Goal: Contribute content

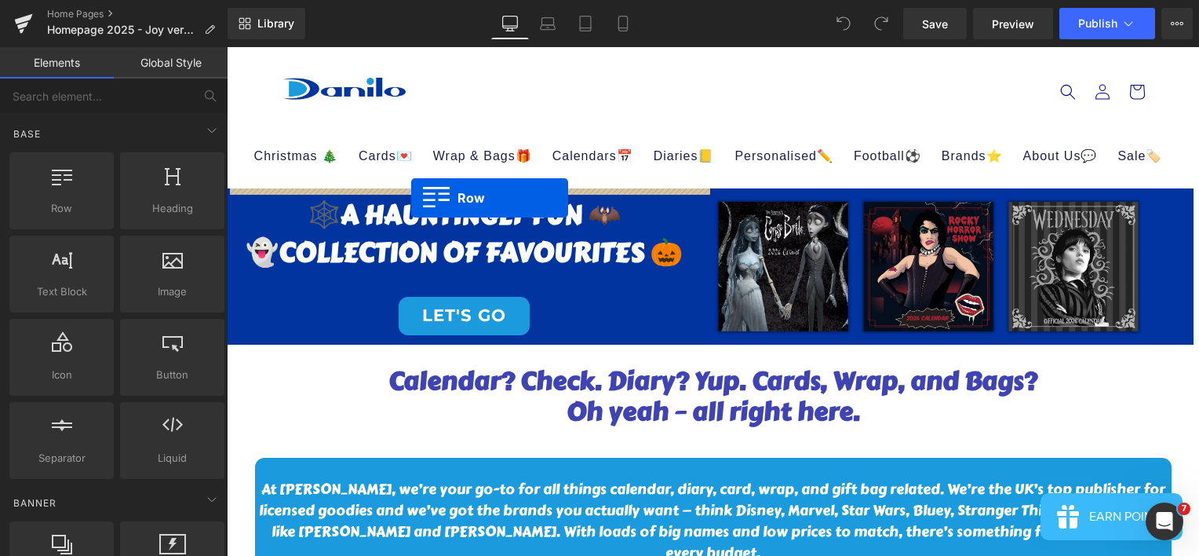
drag, startPoint x: 227, startPoint y: 47, endPoint x: 411, endPoint y: 198, distance: 238.2
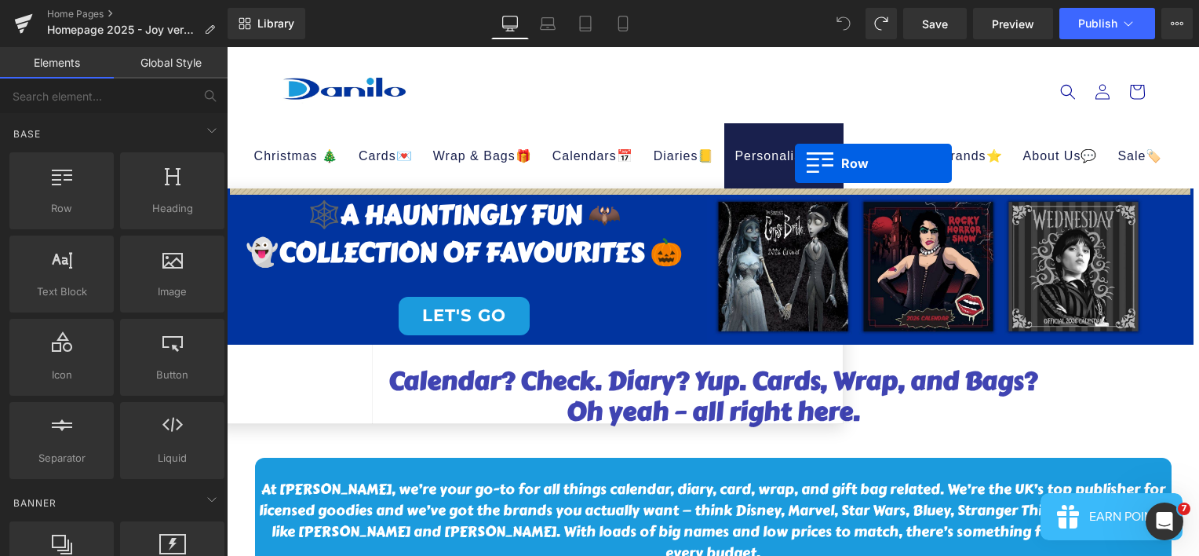
drag, startPoint x: 305, startPoint y: 230, endPoint x: 795, endPoint y: 163, distance: 494.3
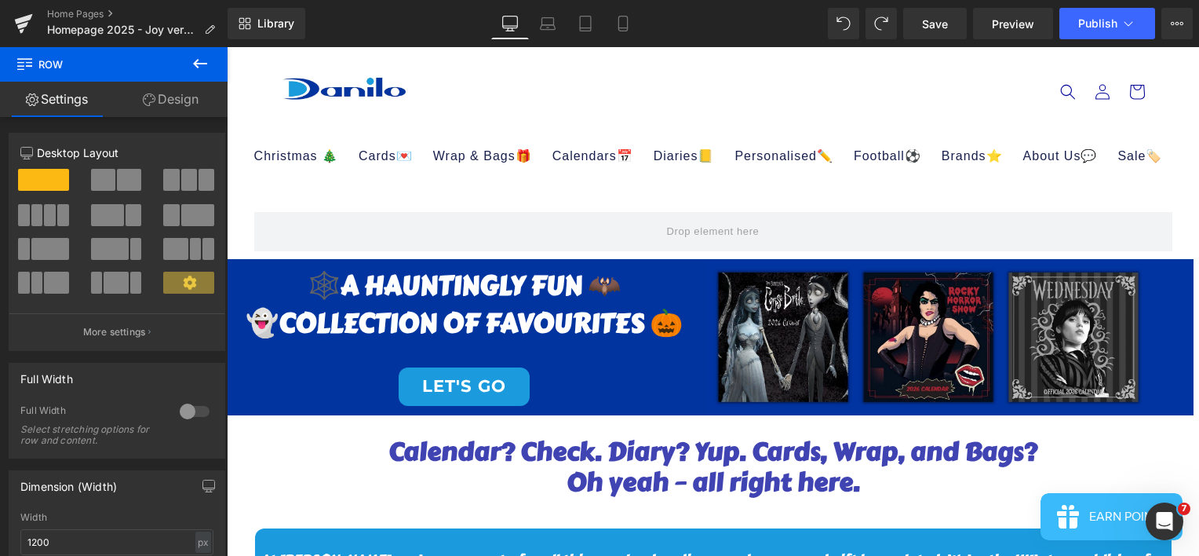
click at [214, 66] on button at bounding box center [200, 64] width 55 height 35
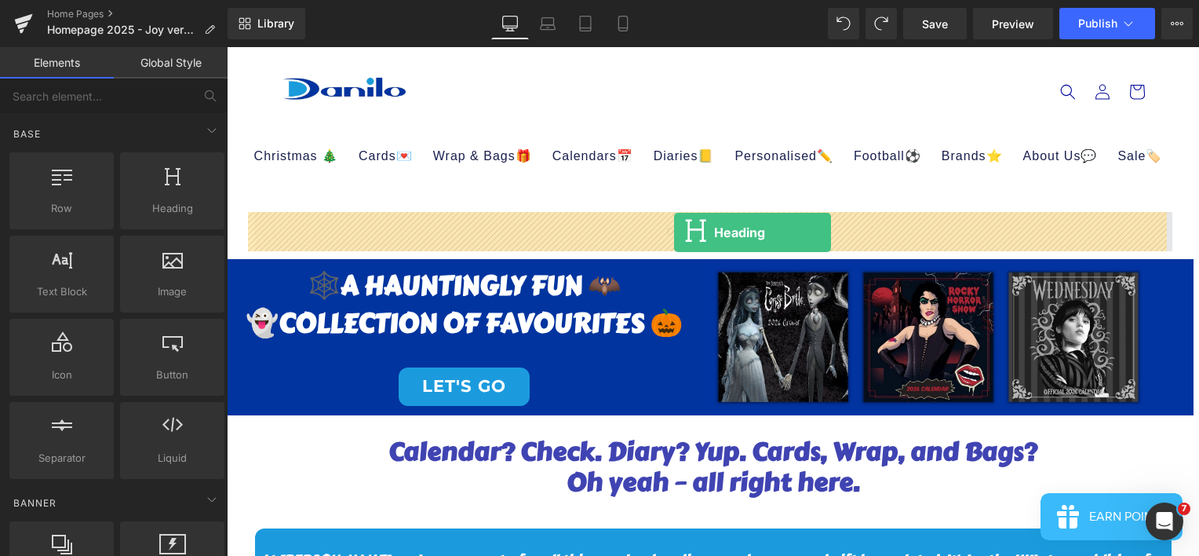
drag, startPoint x: 389, startPoint y: 257, endPoint x: 674, endPoint y: 232, distance: 286.0
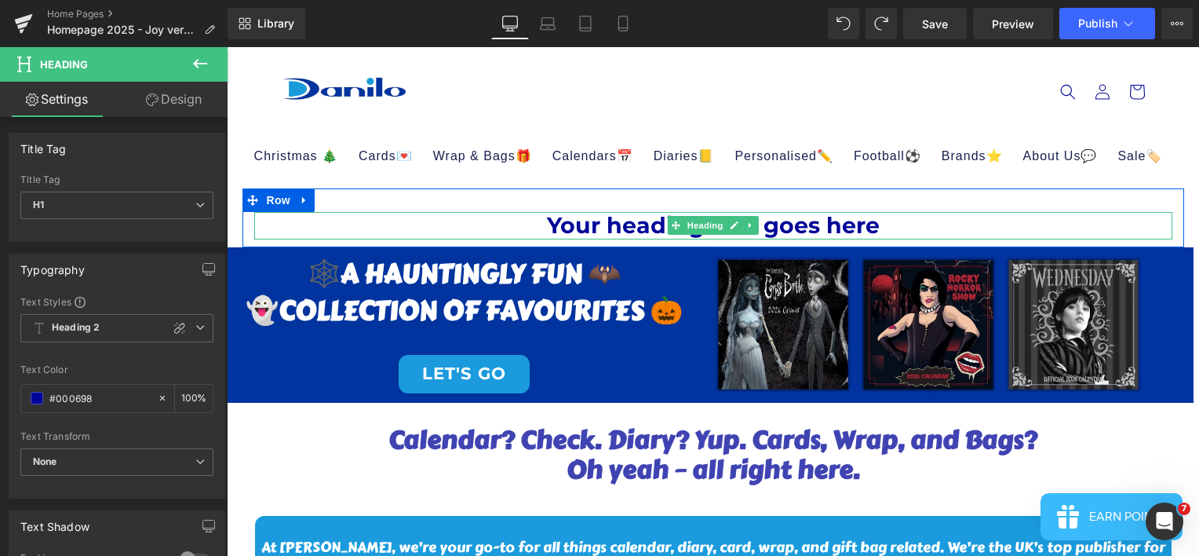
click at [876, 224] on h1 "Your heading text goes here" at bounding box center [713, 225] width 918 height 27
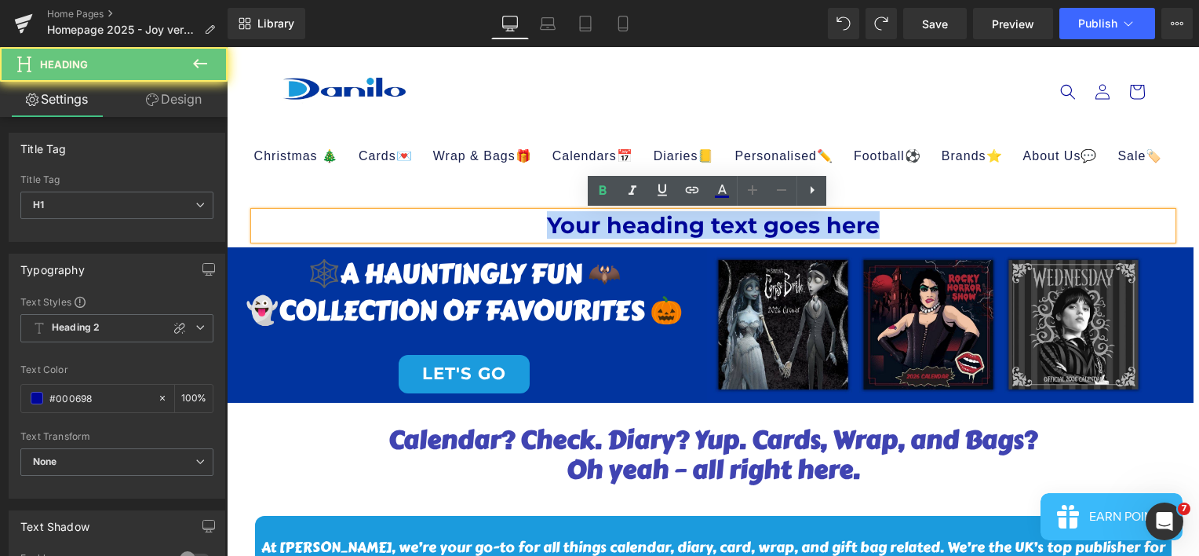
drag, startPoint x: 884, startPoint y: 224, endPoint x: 483, endPoint y: 224, distance: 400.3
click at [483, 224] on h1 "Your heading text goes here" at bounding box center [713, 225] width 918 height 27
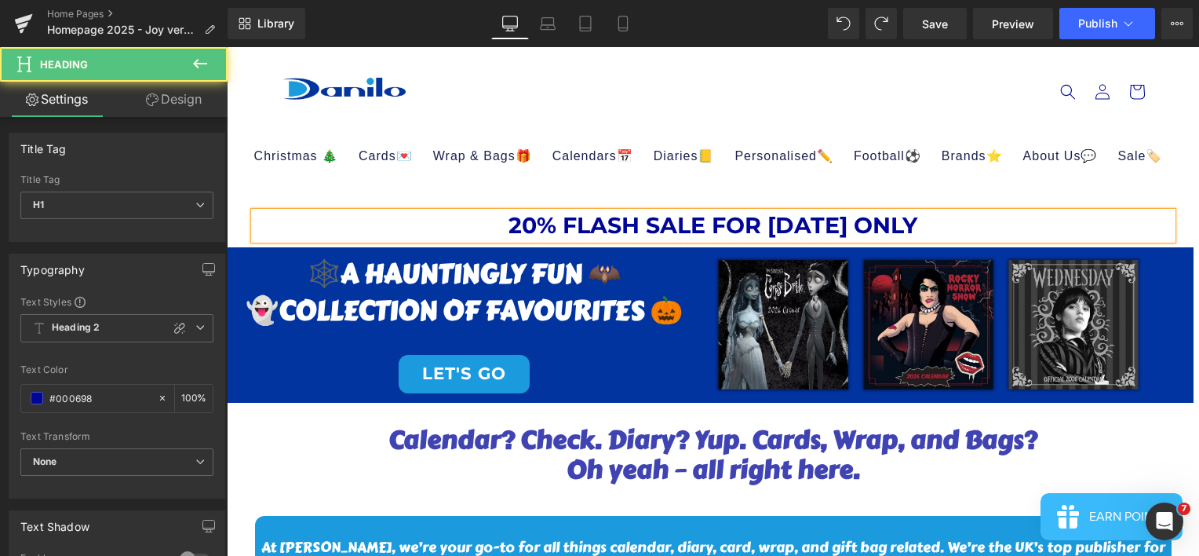
click at [840, 217] on h1 "20% FLASH SALE FOR [DATE] ONLY" at bounding box center [713, 225] width 918 height 27
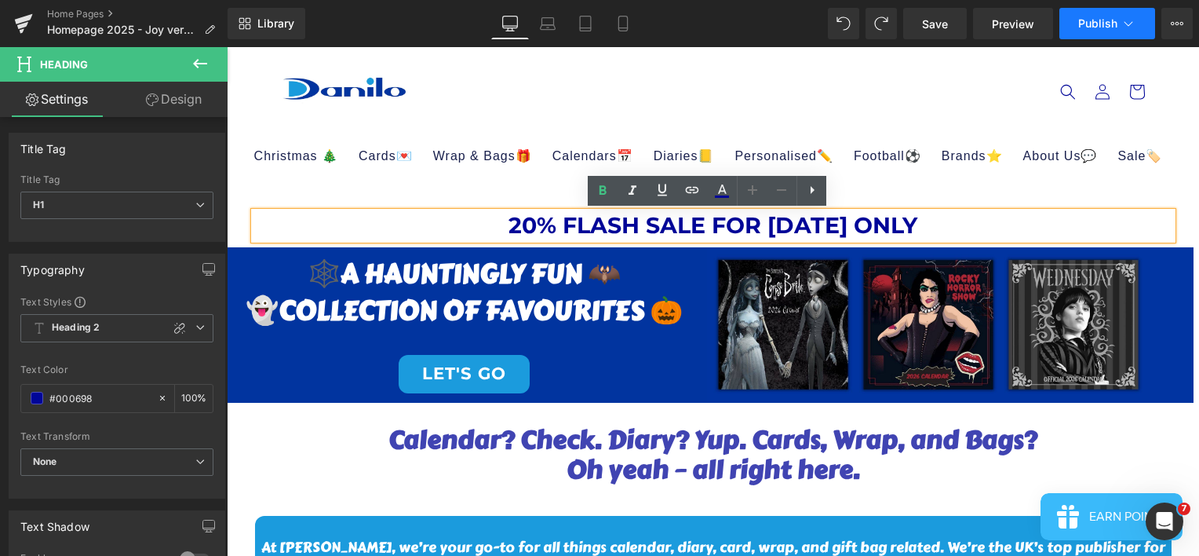
click at [1094, 35] on button "Publish" at bounding box center [1108, 23] width 96 height 31
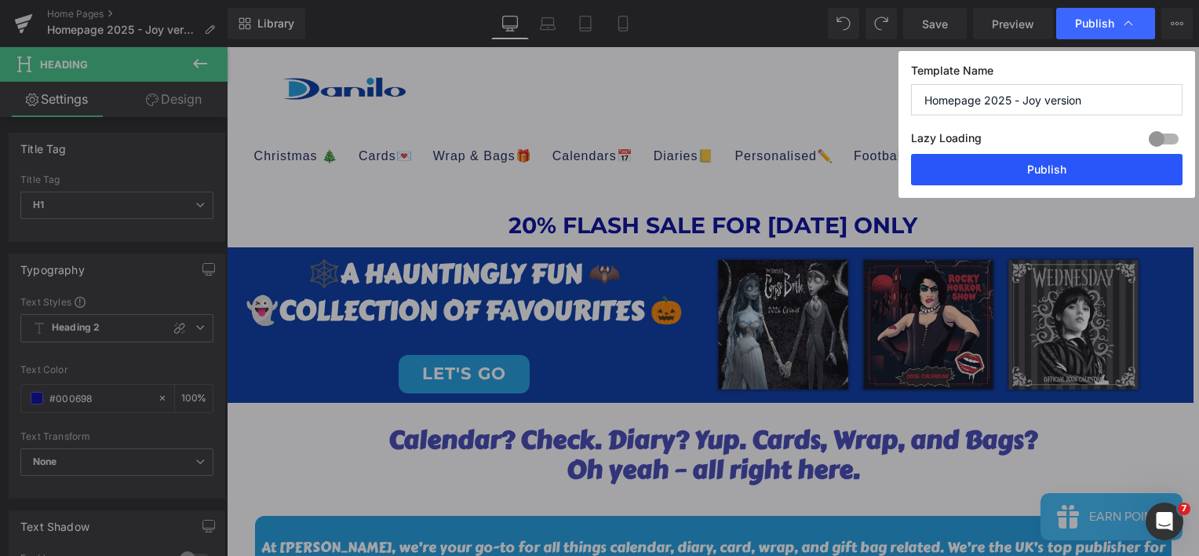
click at [1033, 159] on button "Publish" at bounding box center [1047, 169] width 272 height 31
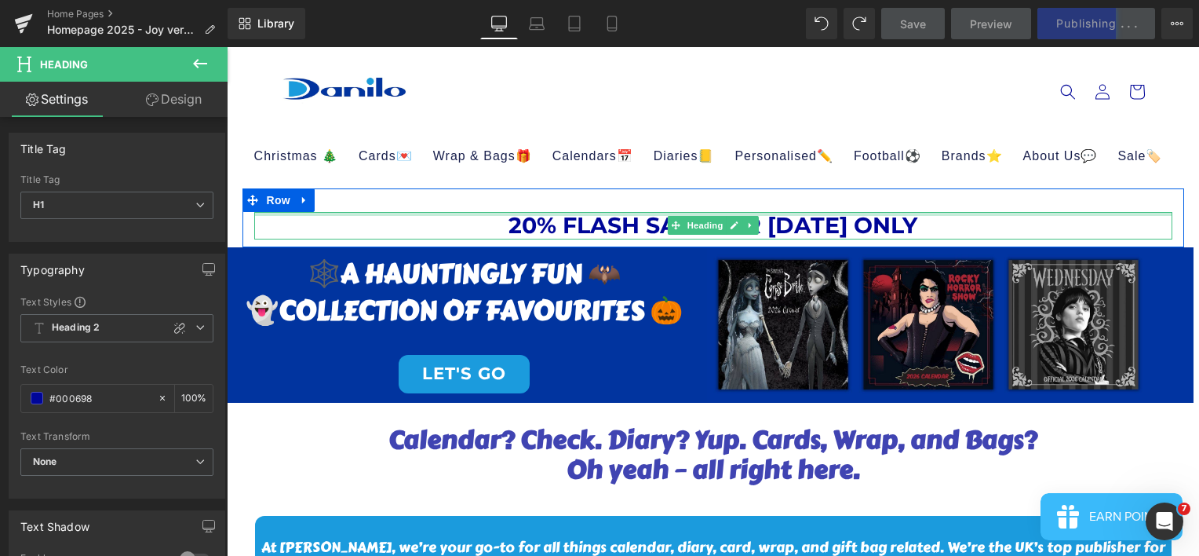
drag, startPoint x: 633, startPoint y: 215, endPoint x: 600, endPoint y: 213, distance: 33.0
click at [640, 195] on div "20% FLASH SALE FOR [DATE] ONLY Heading Row" at bounding box center [714, 217] width 942 height 58
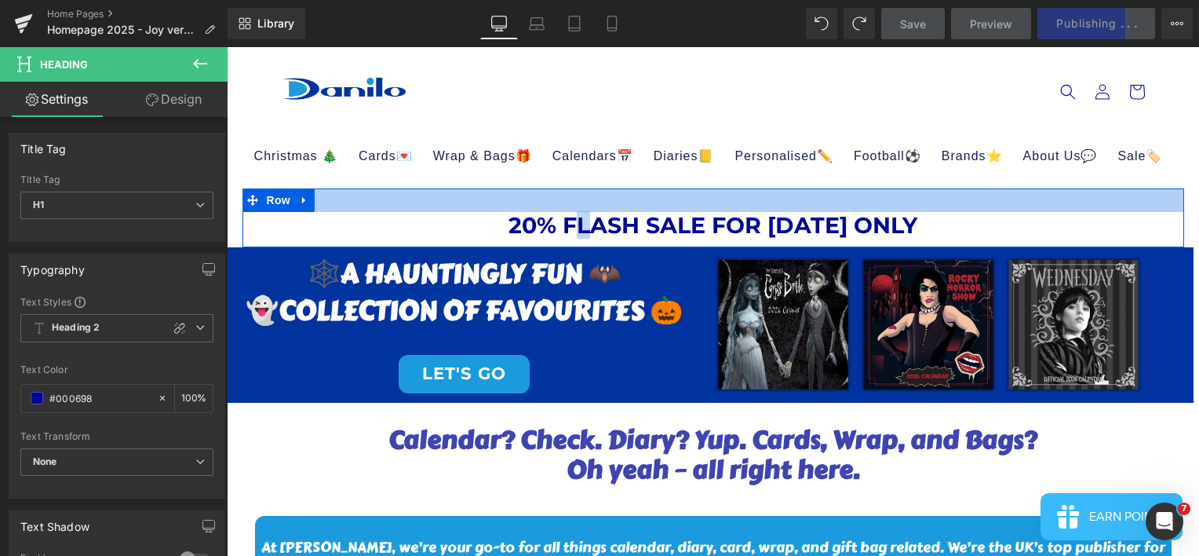
drag, startPoint x: 576, startPoint y: 228, endPoint x: 588, endPoint y: 198, distance: 32.8
click at [588, 198] on div "20% FLASH SALE FOR [DATE] ONLY Heading Row" at bounding box center [714, 217] width 942 height 58
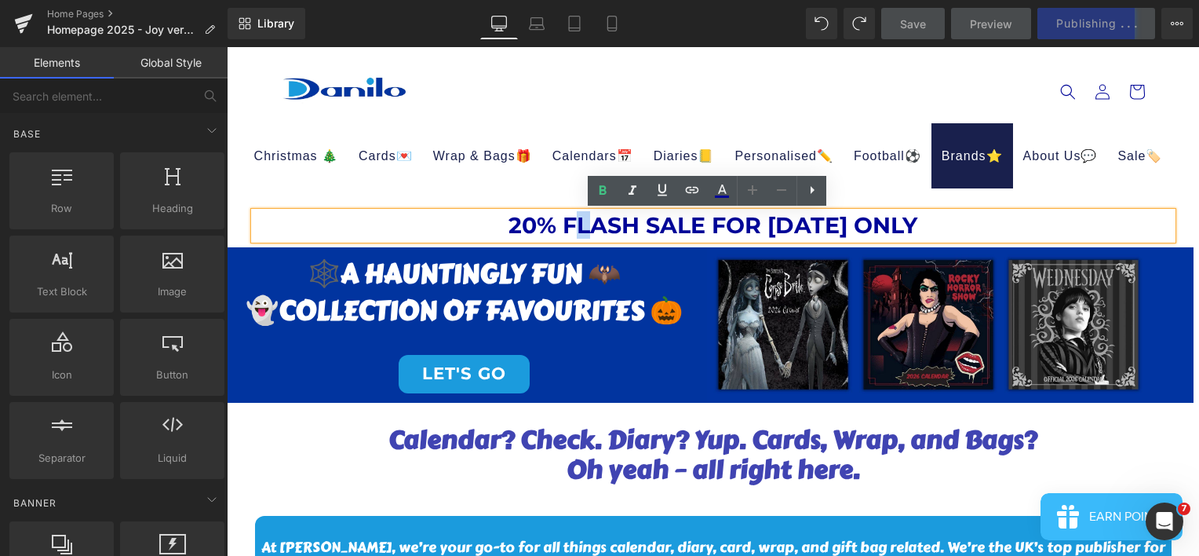
click at [961, 173] on link "Brands⭐" at bounding box center [973, 155] width 82 height 65
click at [1169, 190] on div "20% FLASH SALE FOR [DATE] ONLY Heading Row" at bounding box center [714, 217] width 942 height 58
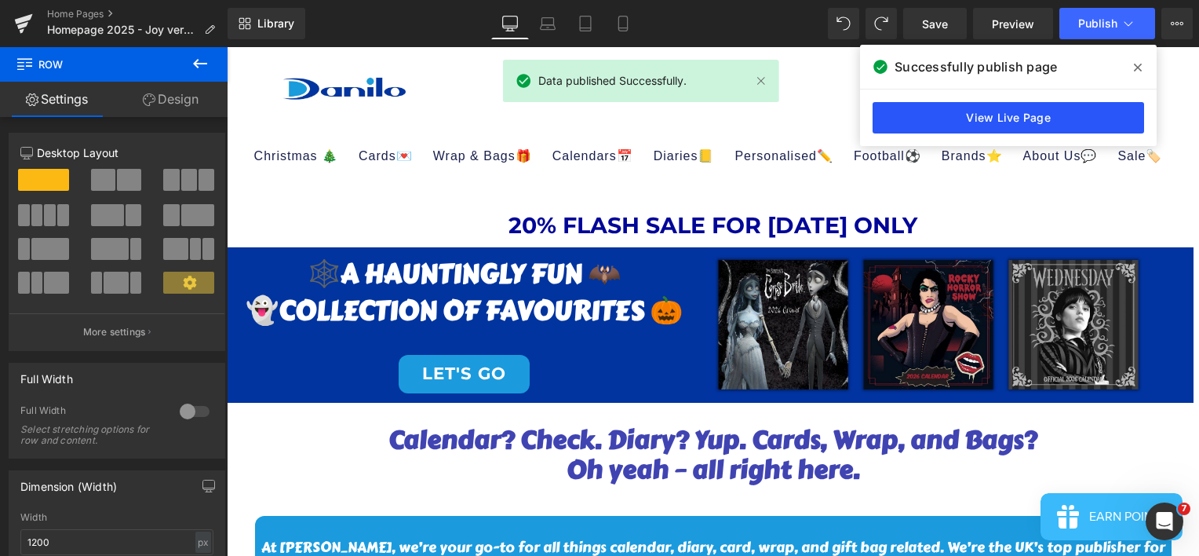
click at [983, 114] on link "View Live Page" at bounding box center [1009, 117] width 272 height 31
